Goal: Information Seeking & Learning: Check status

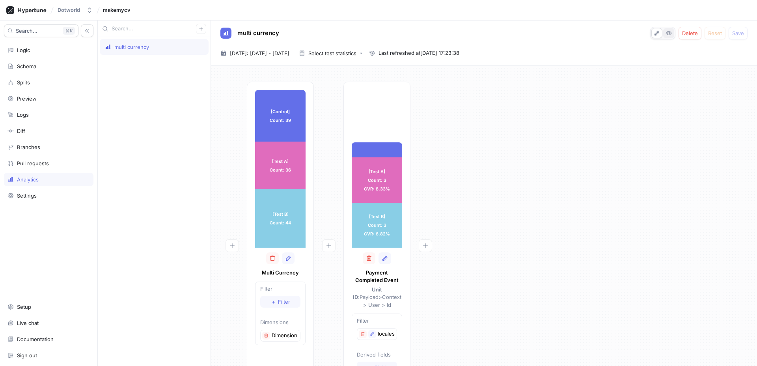
click at [669, 33] on icon "button" at bounding box center [668, 33] width 6 height 6
type textarea "x"
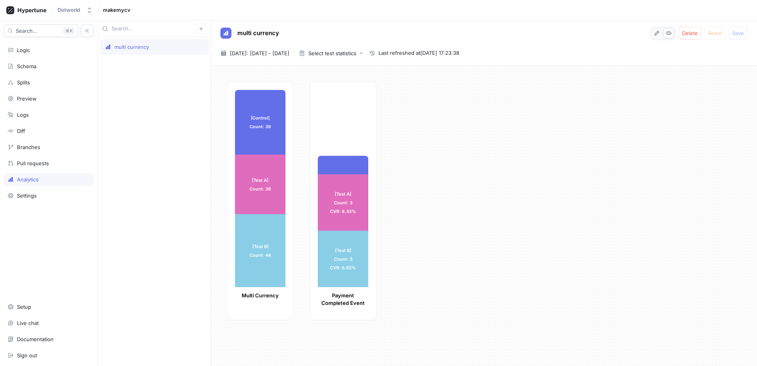
click at [397, 160] on div "[Control] Count: 39 [Control] Count: 39 [Test A] Count: 36 [Test A] Count: 36 […" at bounding box center [489, 203] width 524 height 243
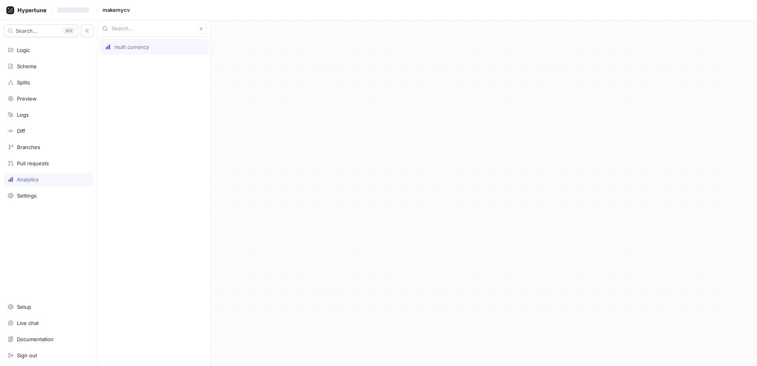
type textarea "x"
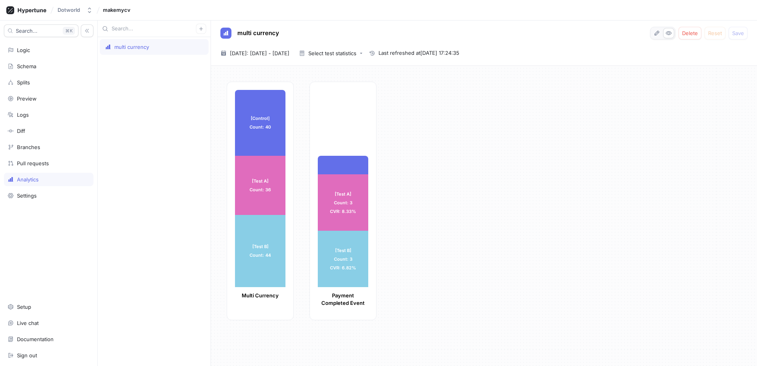
click at [465, 106] on div "[Control] Count: 40 [Control] Count: 40 [Test A] Count: 36 [Test A] Count: 36 […" at bounding box center [489, 203] width 524 height 243
click at [342, 158] on div at bounding box center [343, 165] width 50 height 19
click at [356, 56] on div "Select test statistics" at bounding box center [328, 53] width 58 height 6
click at [485, 80] on div "[Control] Count: 40 [Control] Count: 40 [Test A] Count: 36 [Test A] Count: 36 […" at bounding box center [484, 216] width 546 height 300
click at [289, 54] on span "[DATE]: [DATE] - [DATE]" at bounding box center [260, 53] width 60 height 8
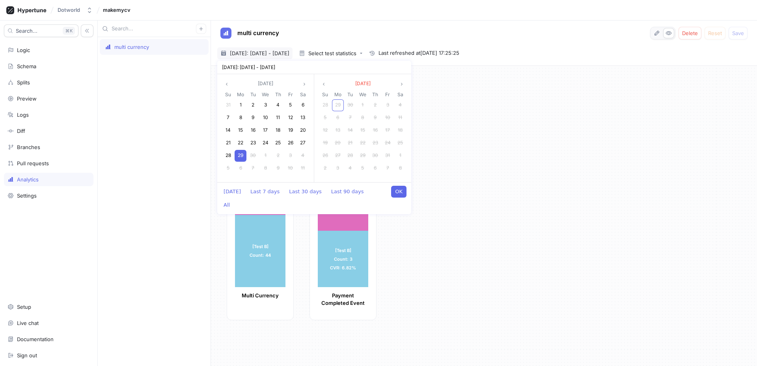
click at [240, 157] on span "29" at bounding box center [241, 155] width 6 height 6
click at [395, 191] on button "OK" at bounding box center [398, 192] width 15 height 12
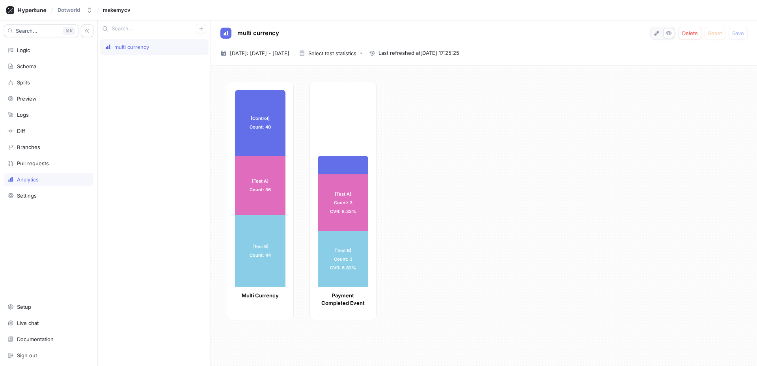
click at [410, 52] on span "Last refreshed at 29/09/2025 17:25:25" at bounding box center [418, 53] width 81 height 8
click at [439, 96] on div "[Control] Count: 40 [Control] Count: 40 [Test A] Count: 36 [Test A] Count: 36 […" at bounding box center [489, 203] width 524 height 243
click at [661, 34] on button "button" at bounding box center [656, 33] width 11 height 10
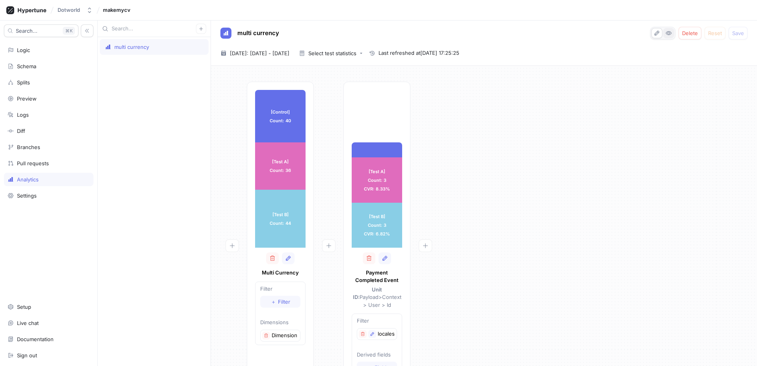
click at [667, 33] on icon "button" at bounding box center [669, 34] width 6 height 4
type textarea "x"
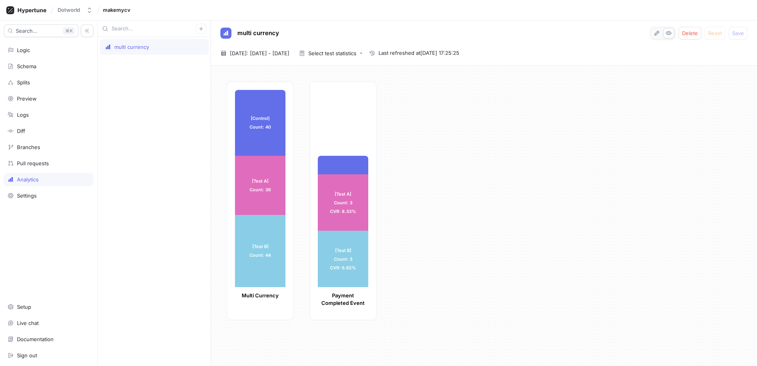
click at [412, 108] on div "[Control] Count: 40 [Control] Count: 40 [Test A] Count: 36 [Test A] Count: 36 […" at bounding box center [489, 203] width 524 height 243
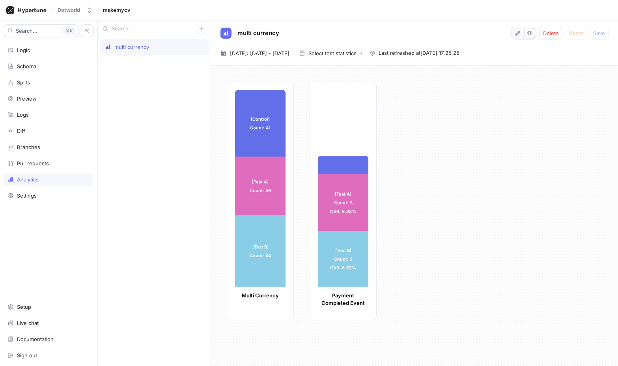
click at [350, 148] on div "[Control] Count: 1 CVR: 2.44% [Test A] Count: 3 CVR: 8.33% [Test A] Count: 3 CV…" at bounding box center [342, 201] width 67 height 238
click at [348, 179] on div "[Test A] Count: 3 CVR: 8.33%" at bounding box center [343, 202] width 50 height 56
click at [355, 162] on div at bounding box center [343, 165] width 50 height 19
click at [350, 138] on div "[Control] Count: 1 CVR: 2.44% [Test A] Count: 3 CVR: 8.33% [Test A] Count: 3 CV…" at bounding box center [342, 201] width 67 height 238
click at [353, 67] on div "[Control] Count: 41 [Control] Count: 41 [Test A] Count: 36 [Test A] Count: 36 […" at bounding box center [414, 216] width 407 height 300
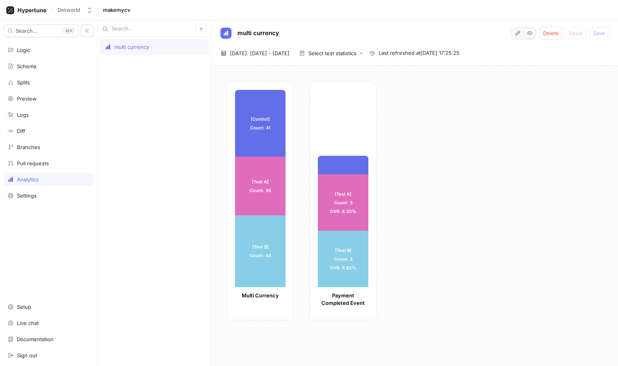
click at [337, 298] on p "Payment Completed Event" at bounding box center [343, 299] width 50 height 15
click at [517, 35] on icon "button" at bounding box center [517, 32] width 5 height 5
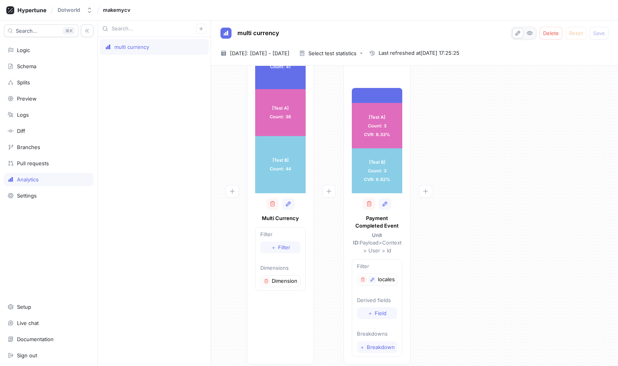
scroll to position [56, 0]
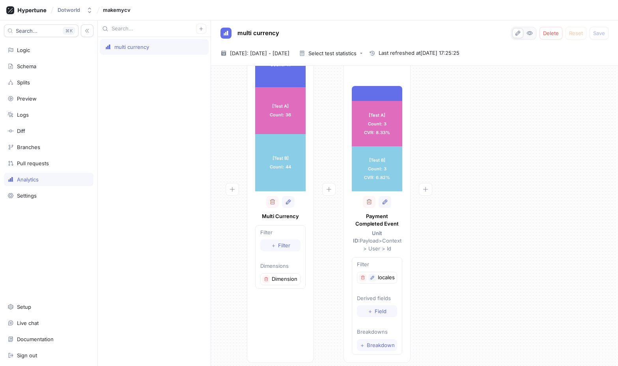
click at [382, 274] on p "locales filter" at bounding box center [386, 278] width 17 height 8
click at [375, 274] on button "button" at bounding box center [372, 278] width 8 height 8
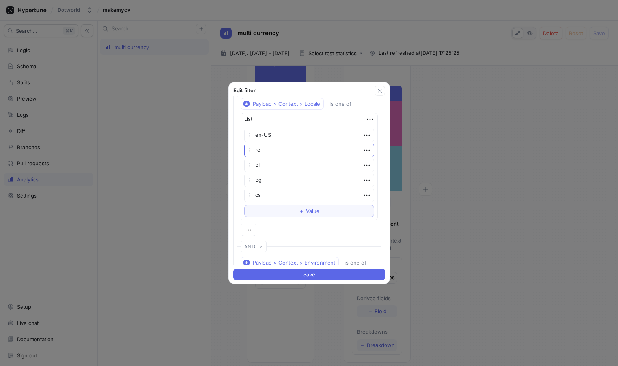
scroll to position [17, 0]
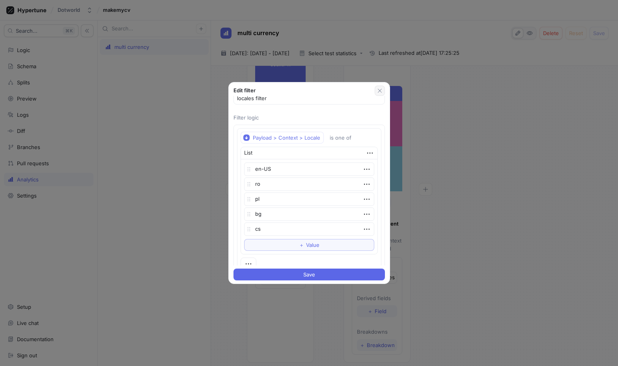
click at [379, 89] on icon "button" at bounding box center [379, 90] width 6 height 6
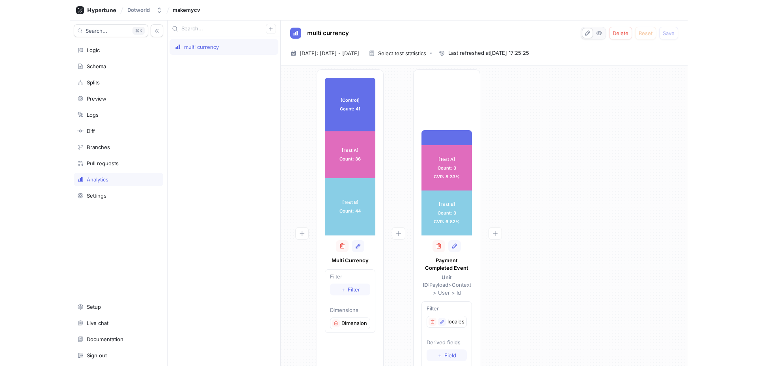
scroll to position [11, 0]
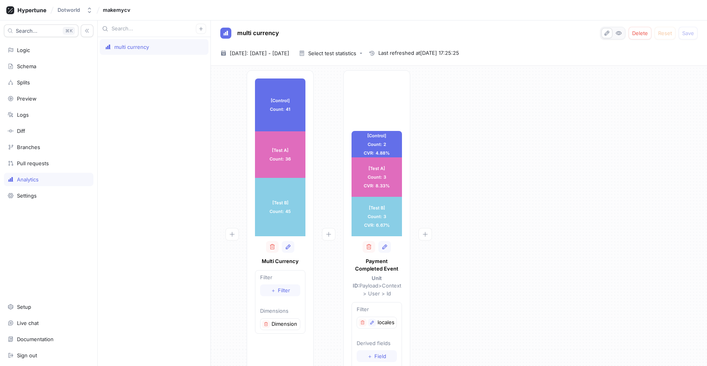
type textarea "x"
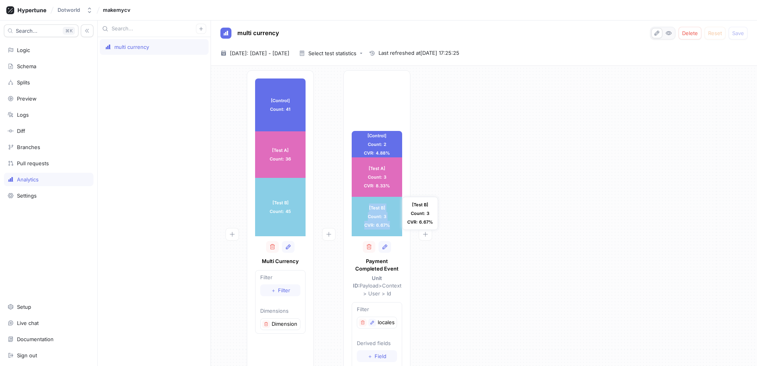
drag, startPoint x: 392, startPoint y: 228, endPoint x: 357, endPoint y: 209, distance: 39.9
click at [357, 209] on div "[Test B] Count: 3 CVR: 6.67%" at bounding box center [377, 216] width 50 height 39
drag, startPoint x: 358, startPoint y: 207, endPoint x: 407, endPoint y: 233, distance: 54.8
click at [407, 233] on div "[Control] Count: 2 CVR: 4.88% [Control] Count: 2 CVR: 4.88% [Test A] Count: 3 C…" at bounding box center [376, 238] width 67 height 337
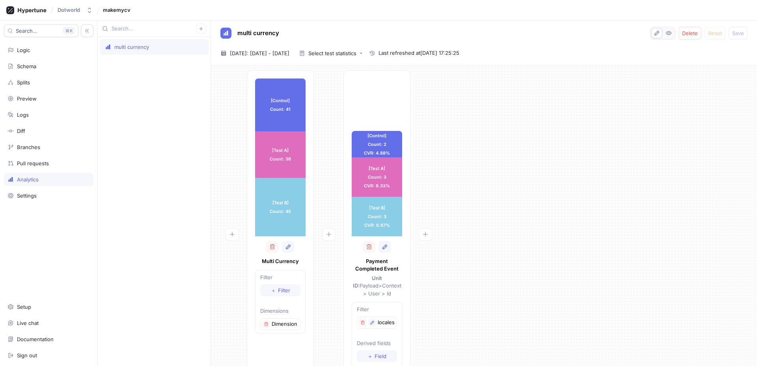
click at [460, 228] on div "[Control] Count: 41 [Control] Count: 41 [Test A] Count: 36 [Test A] Count: 36 […" at bounding box center [483, 241] width 533 height 342
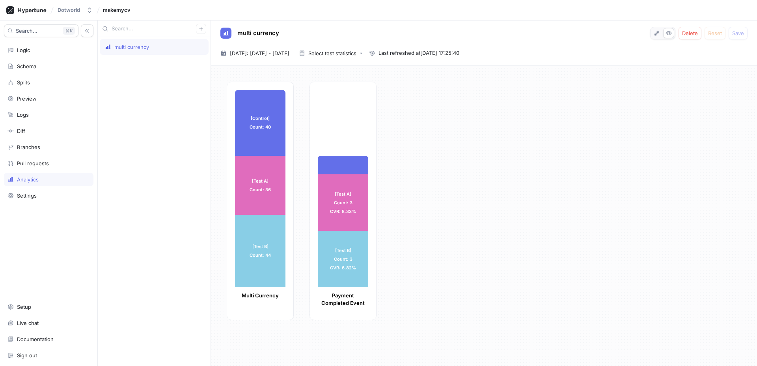
type textarea "x"
